Goal: Information Seeking & Learning: Learn about a topic

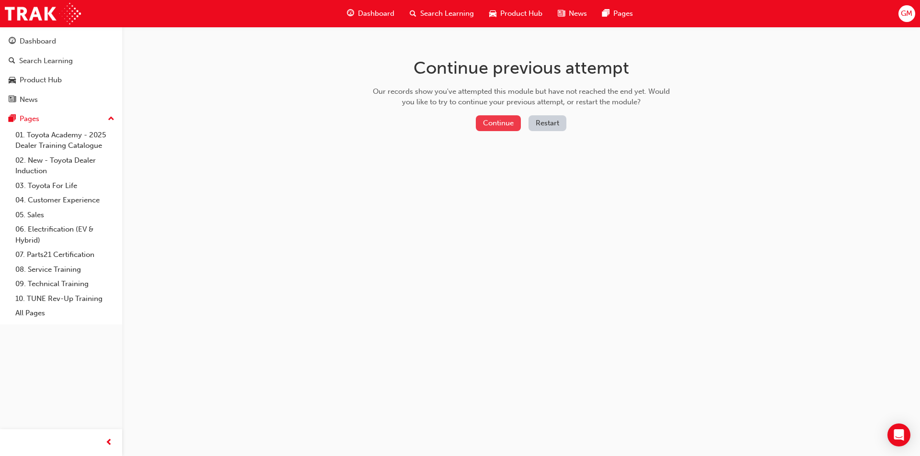
click at [496, 120] on button "Continue" at bounding box center [498, 123] width 45 height 16
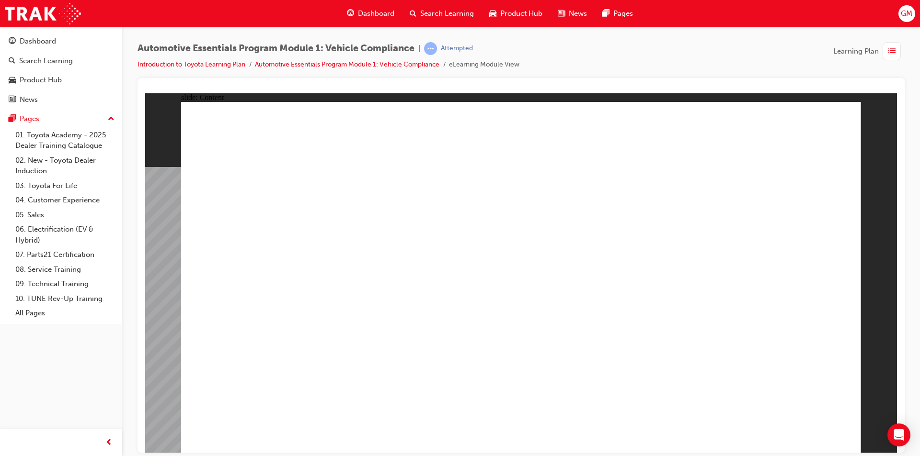
drag, startPoint x: 368, startPoint y: 408, endPoint x: 360, endPoint y: 408, distance: 8.1
drag, startPoint x: 820, startPoint y: 124, endPoint x: 835, endPoint y: 117, distance: 16.5
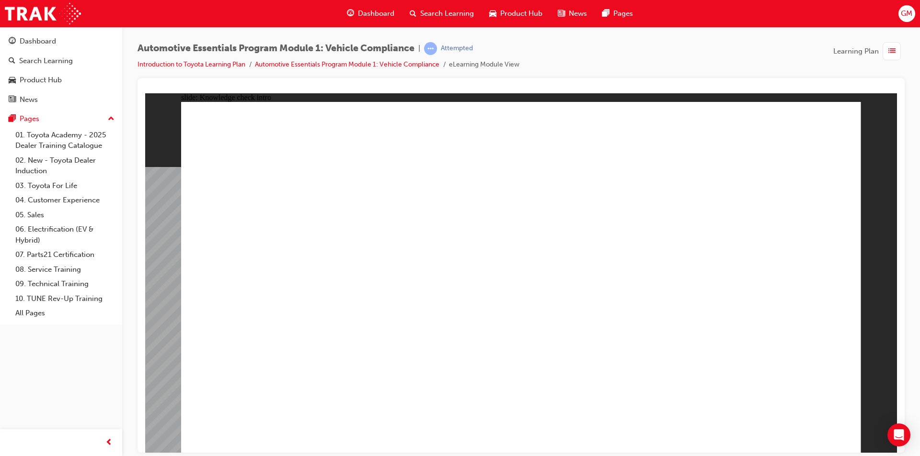
radio input "true"
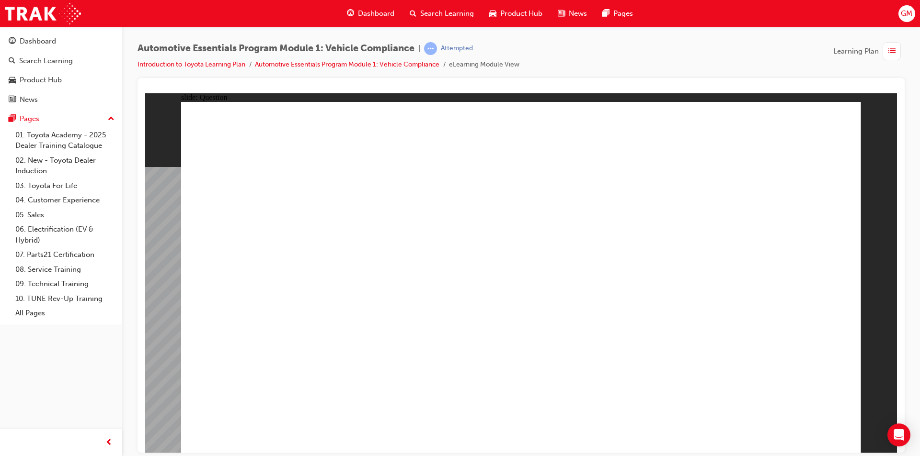
radio input "true"
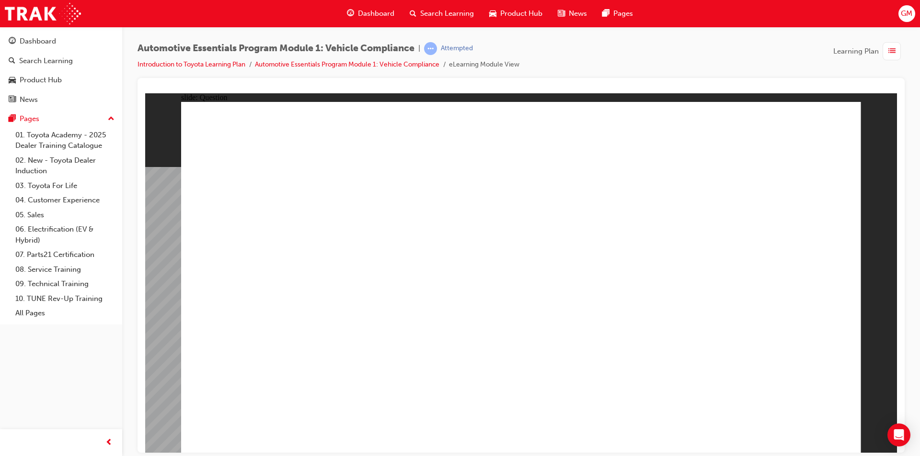
radio input "true"
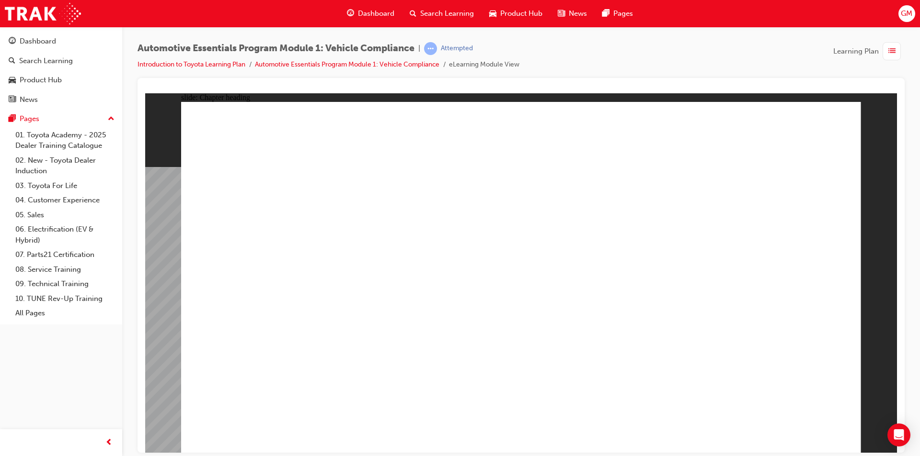
drag, startPoint x: 316, startPoint y: 248, endPoint x: 301, endPoint y: 249, distance: 14.4
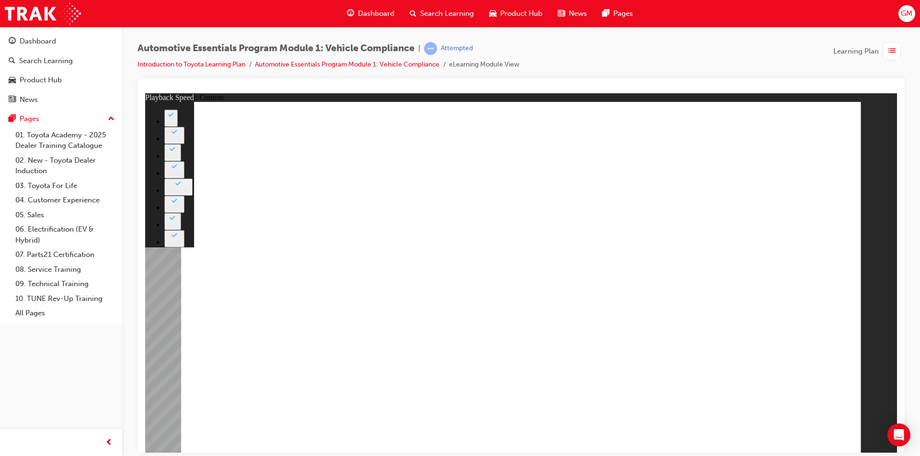
type input "43"
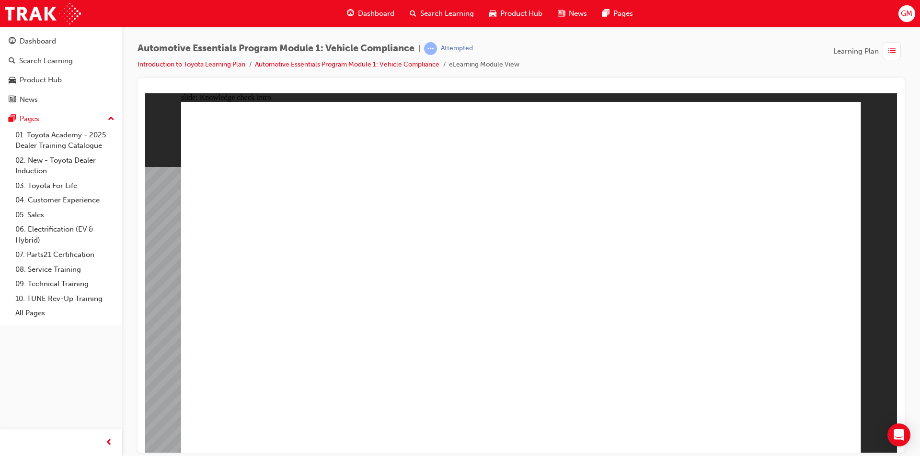
radio input "true"
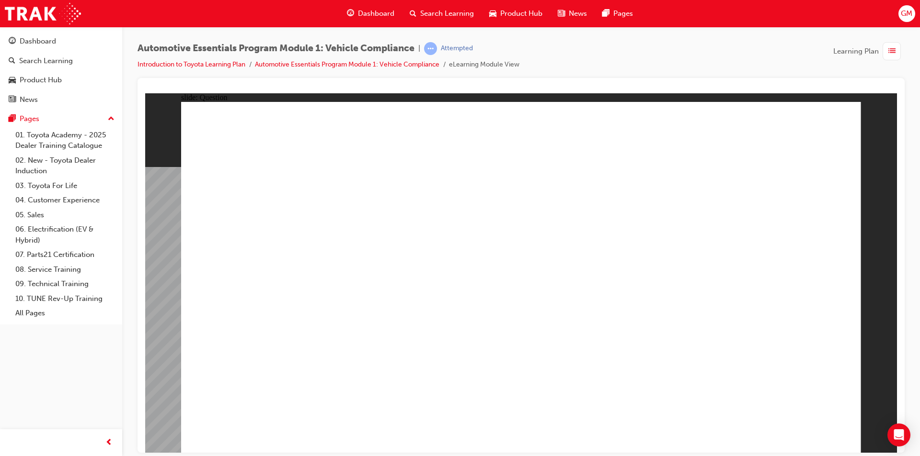
radio input "true"
drag, startPoint x: 539, startPoint y: 349, endPoint x: 517, endPoint y: 339, distance: 23.8
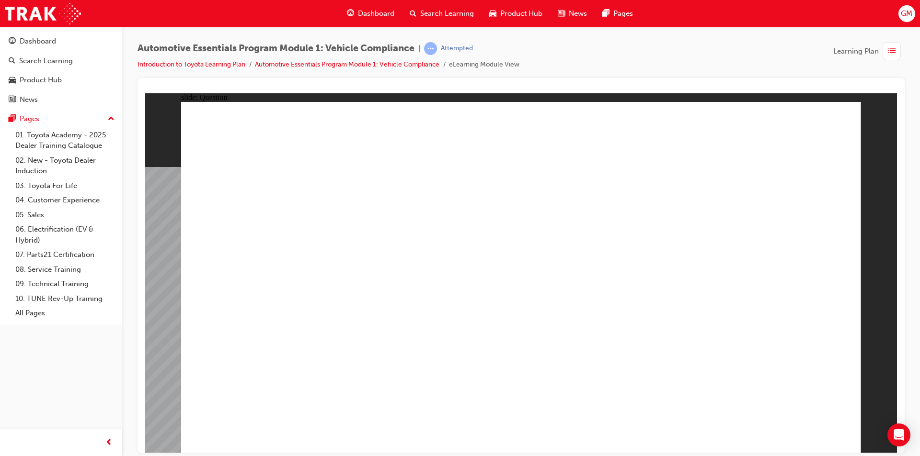
radio input "true"
